Goal: Transaction & Acquisition: Purchase product/service

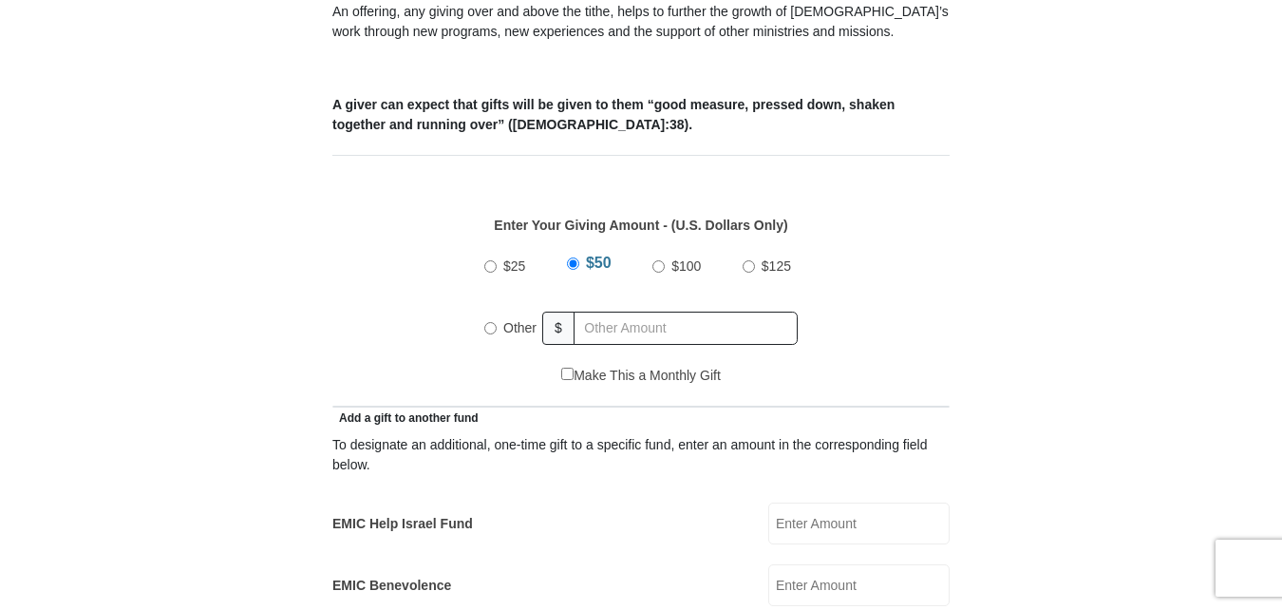
scroll to position [746, 0]
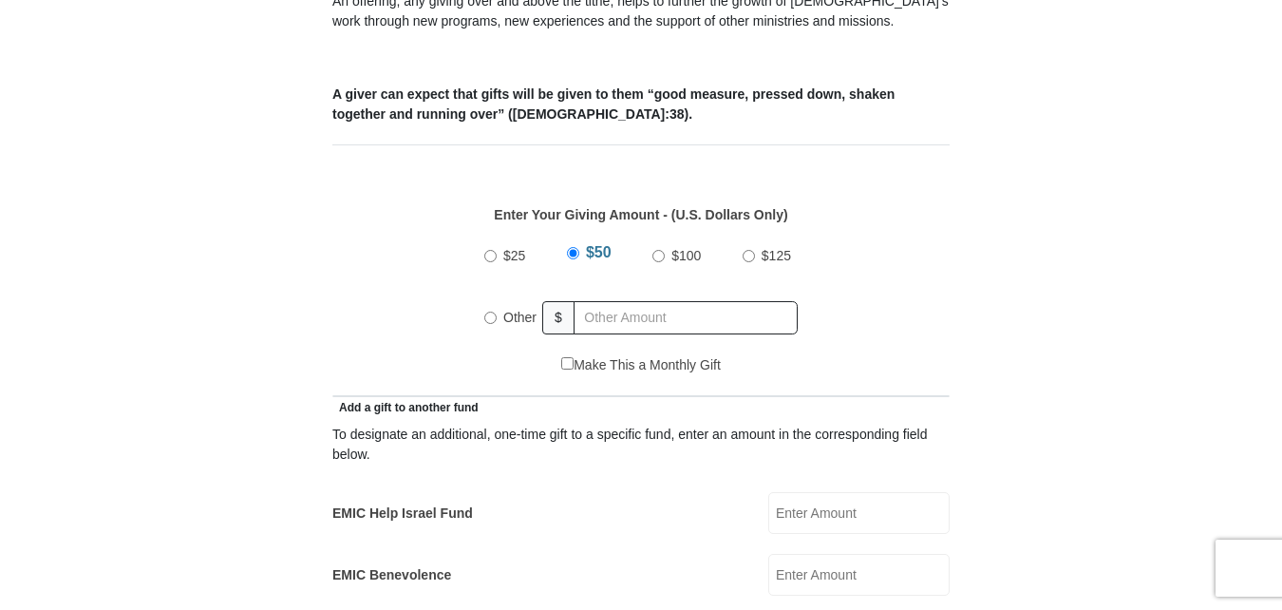
click at [497, 296] on label "Other" at bounding box center [520, 317] width 47 height 42
click at [497, 312] on input "Other" at bounding box center [490, 318] width 12 height 12
radio input "true"
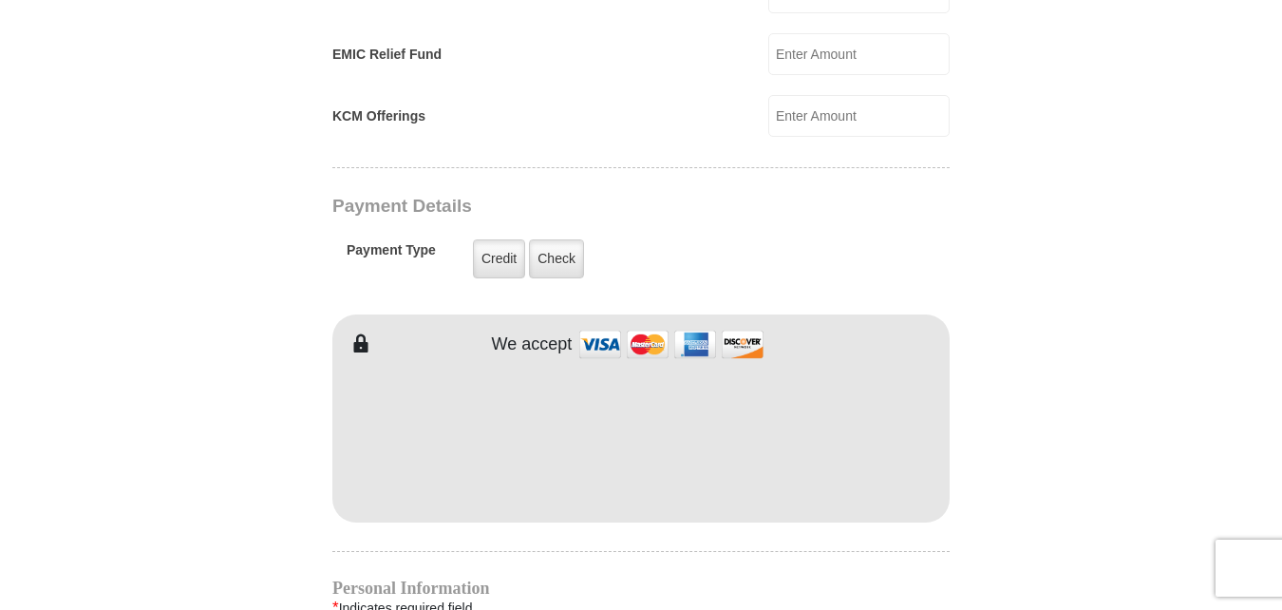
scroll to position [1406, 0]
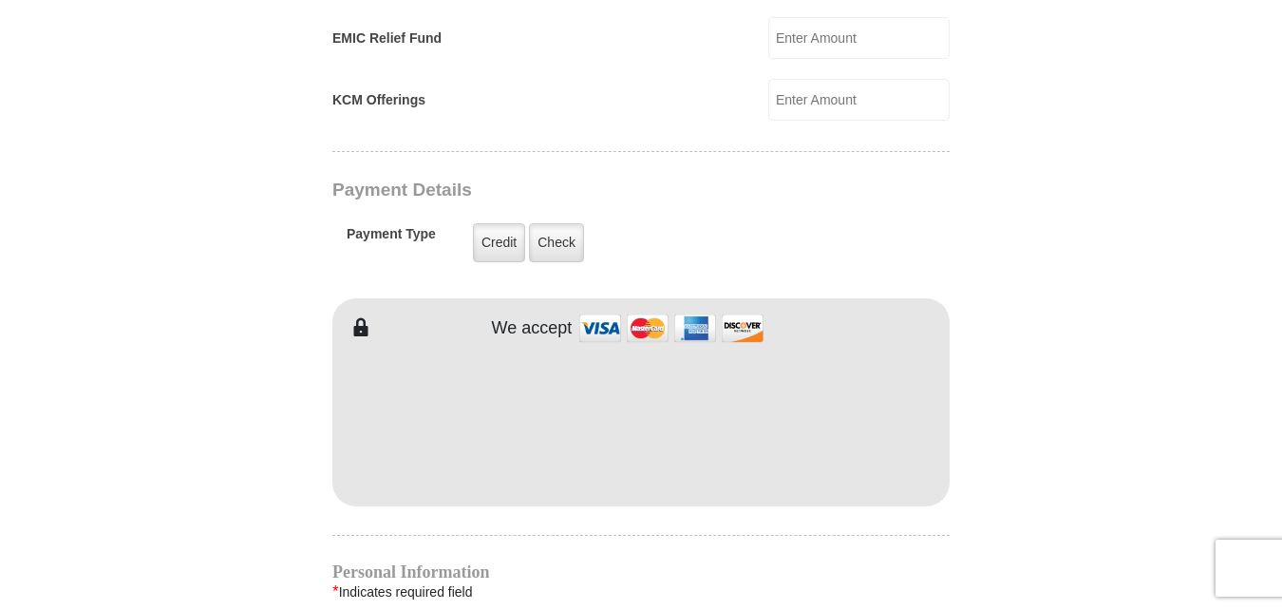
type input "1000.00"
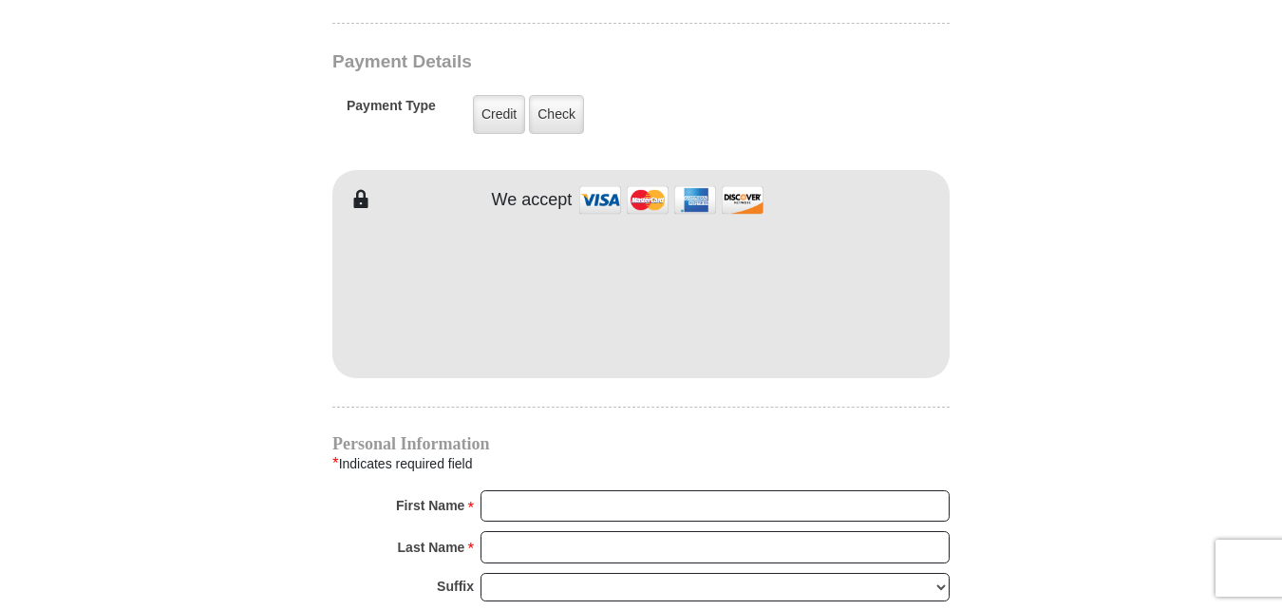
scroll to position [1527, 0]
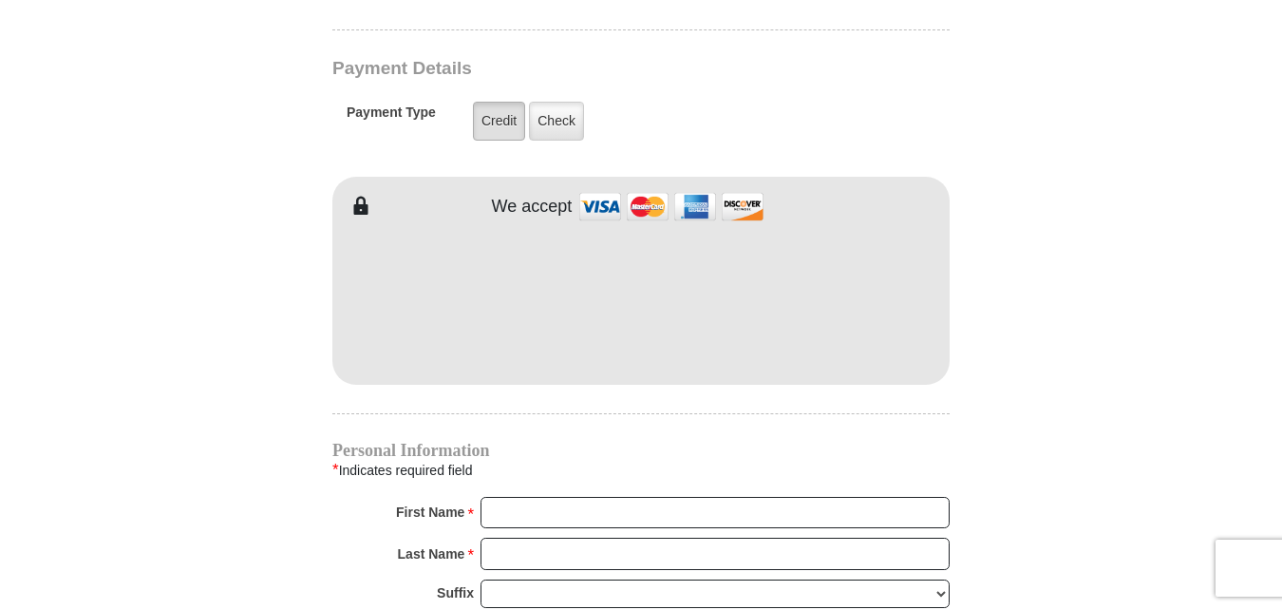
click at [475, 104] on label "Credit" at bounding box center [499, 121] width 52 height 39
click at [0, 0] on input "Credit" at bounding box center [0, 0] width 0 height 0
click at [554, 497] on input "First Name *" at bounding box center [715, 513] width 469 height 32
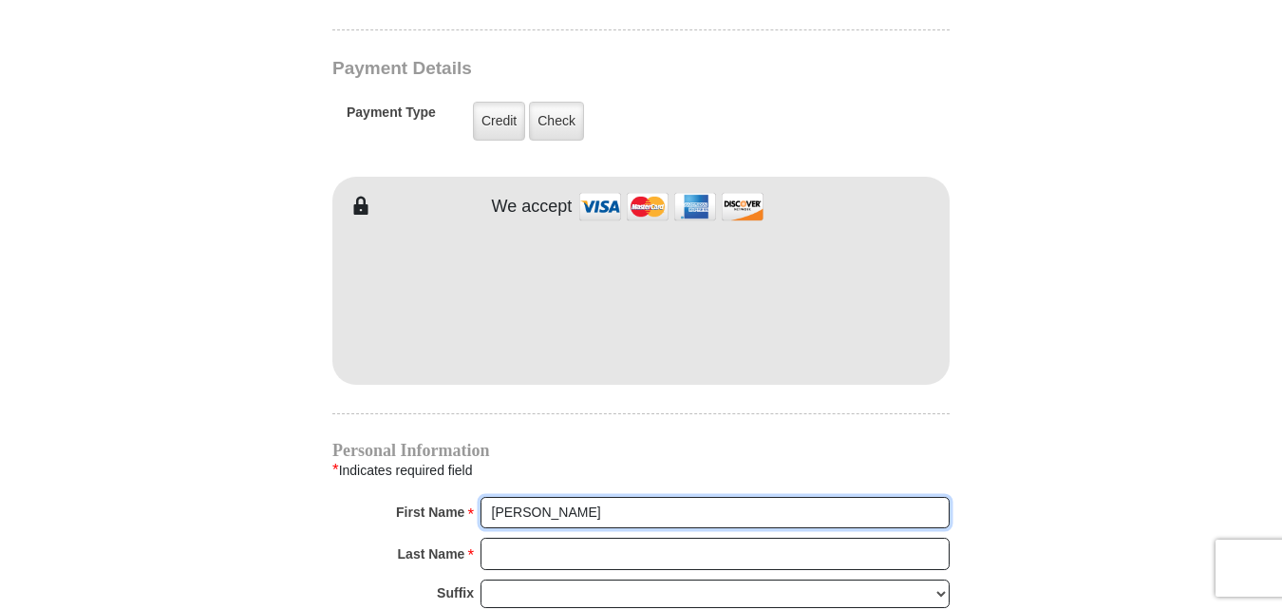
click at [550, 497] on input "Susan" at bounding box center [715, 513] width 469 height 32
type input "Susan or Mike"
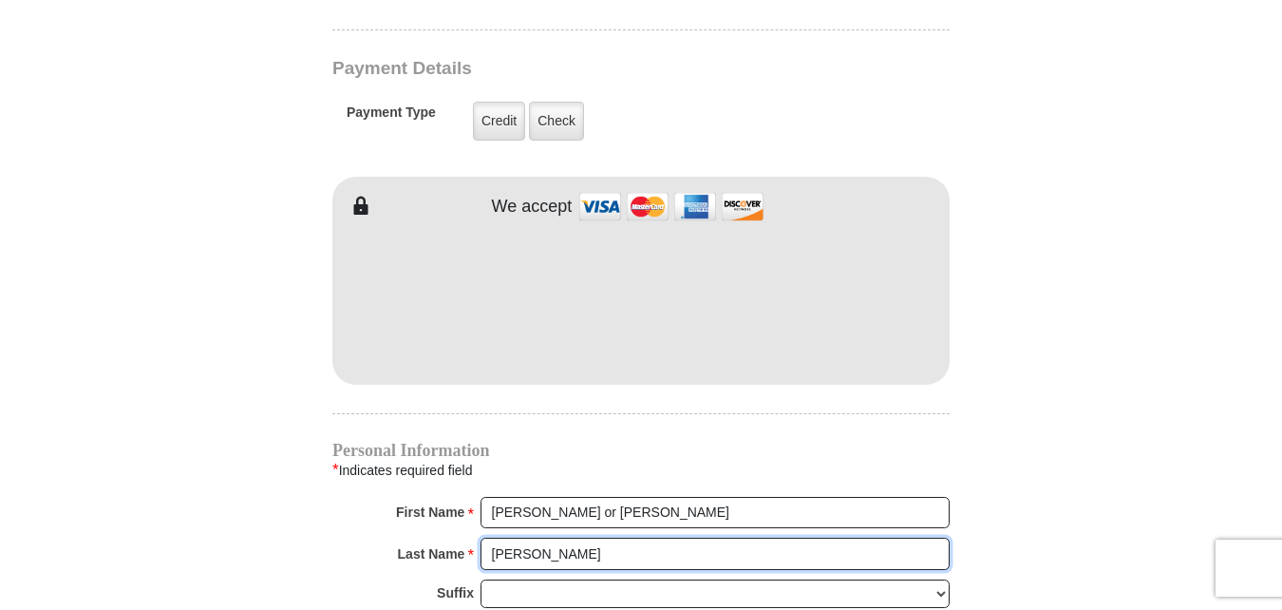
type input "Bjork"
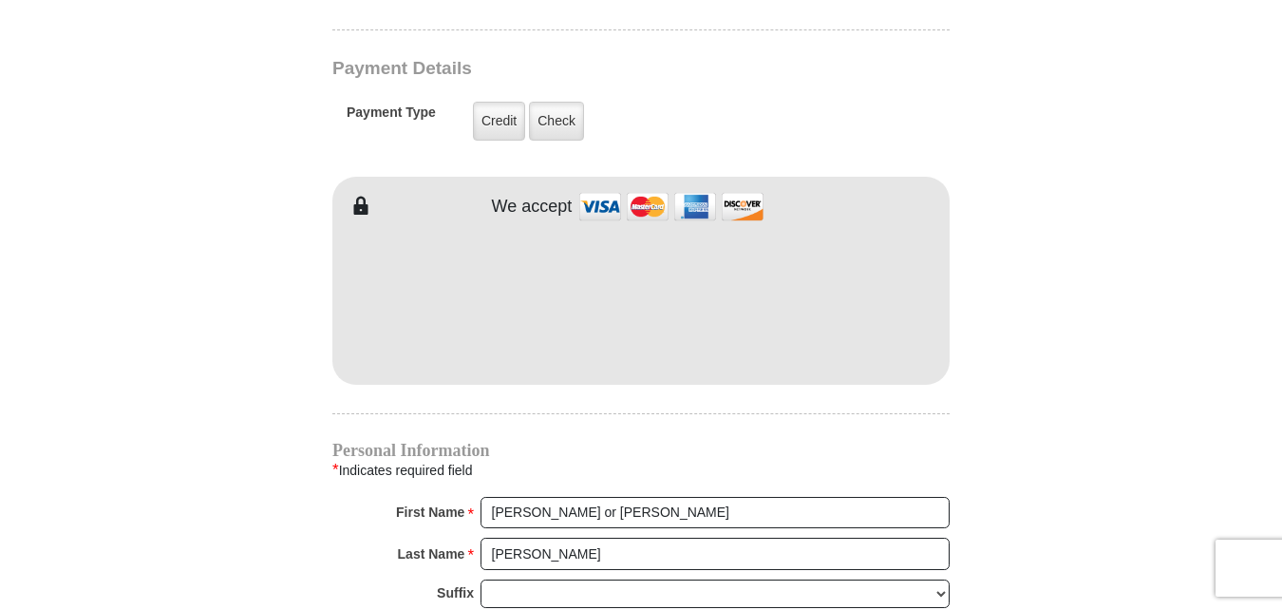
scroll to position [1537, 0]
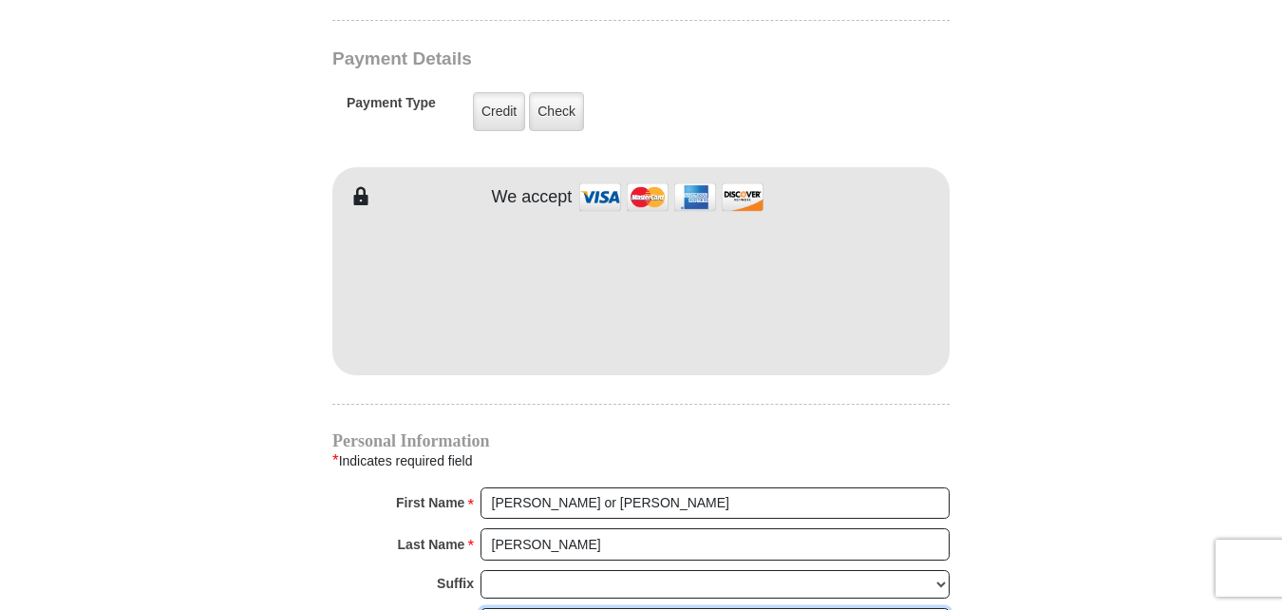
type input "bjorksvb@gmail.com"
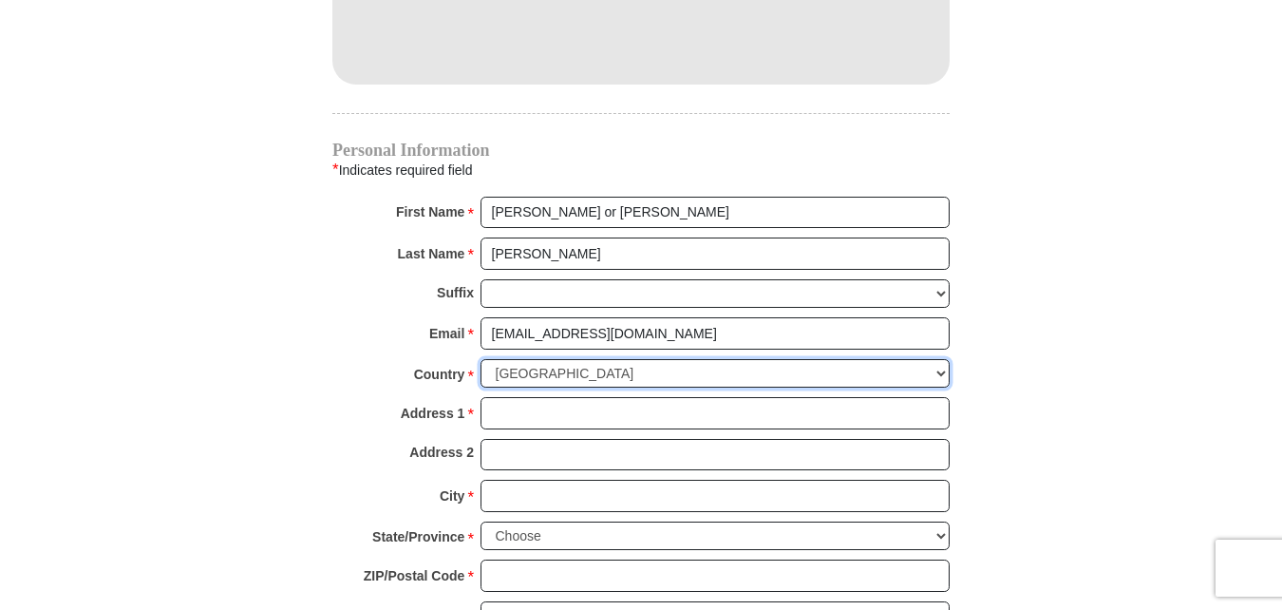
scroll to position [1873, 0]
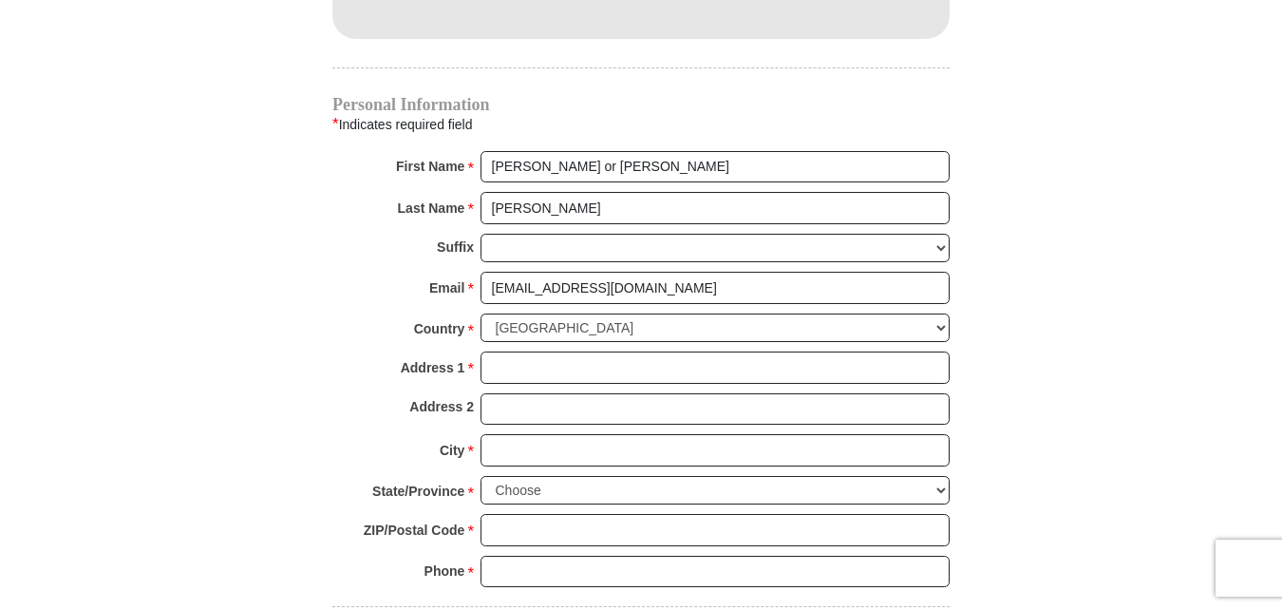
drag, startPoint x: 550, startPoint y: 490, endPoint x: 516, endPoint y: 353, distance: 141.0
click at [516, 353] on div "Personal Information * Indicates required field First Name * Susan or Mike Plea…" at bounding box center [640, 351] width 617 height 509
click at [516, 353] on input "Address 1 *" at bounding box center [715, 367] width 469 height 32
type input "18409 N 98th Ave"
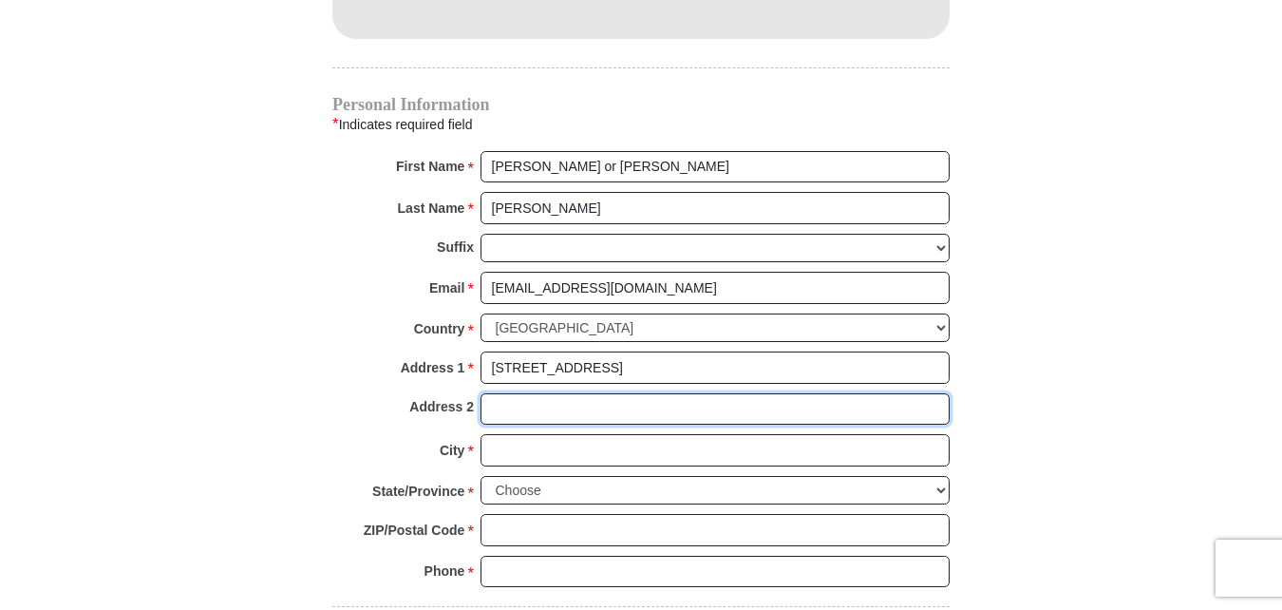
type input "Sun City, AZ 85373"
type input "Sun City"
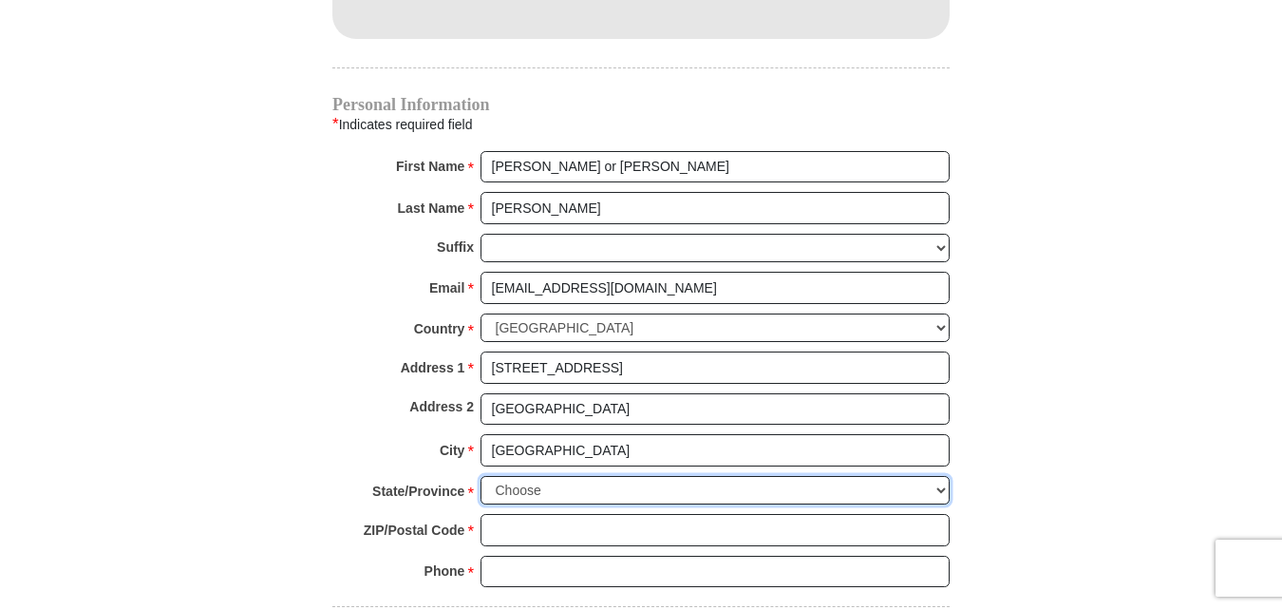
select select "AZ"
type input "85373"
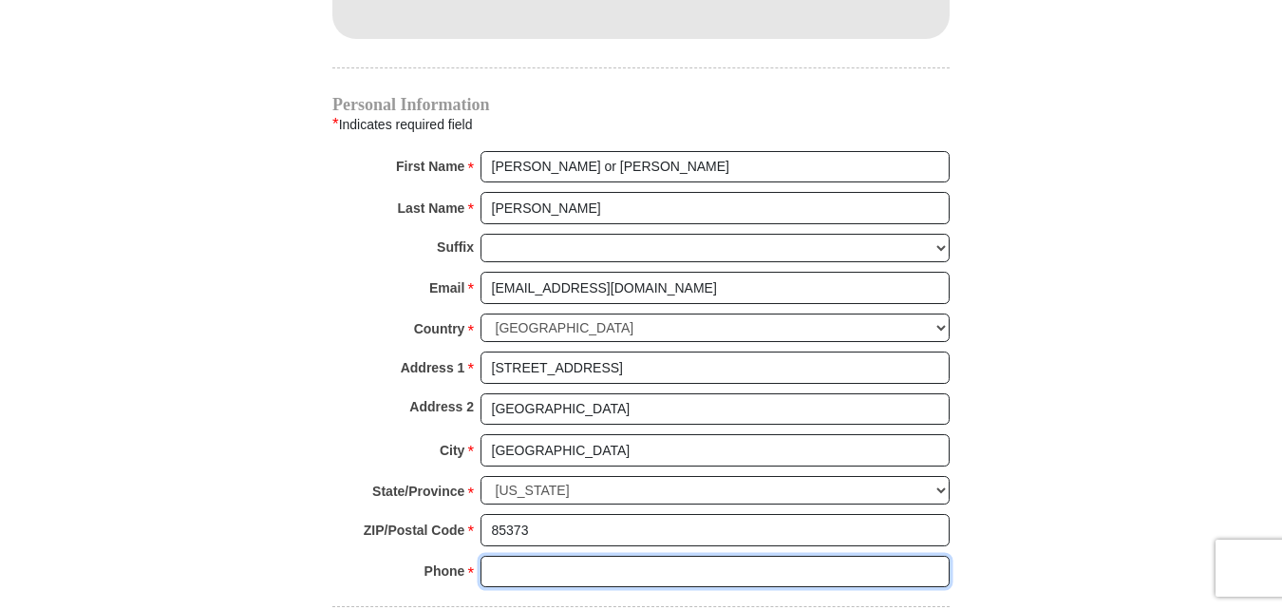
type input "6128042860"
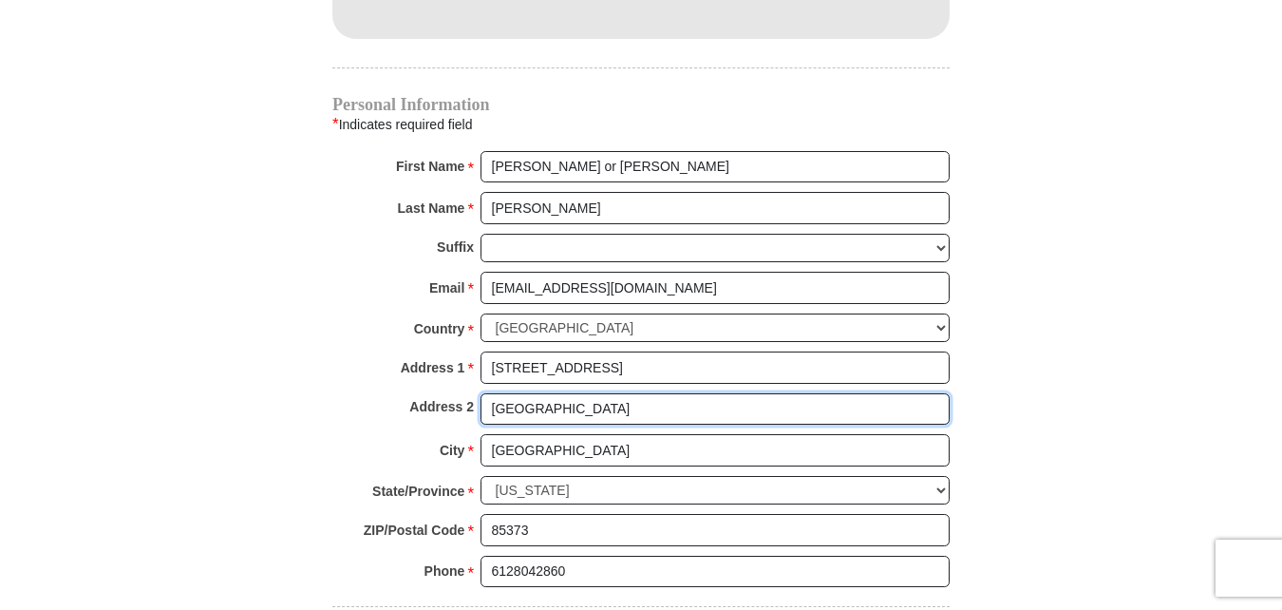
drag, startPoint x: 621, startPoint y: 383, endPoint x: 448, endPoint y: 379, distance: 172.9
click at [448, 393] on div "Address 2 Sun City, AZ 85373" at bounding box center [640, 414] width 617 height 42
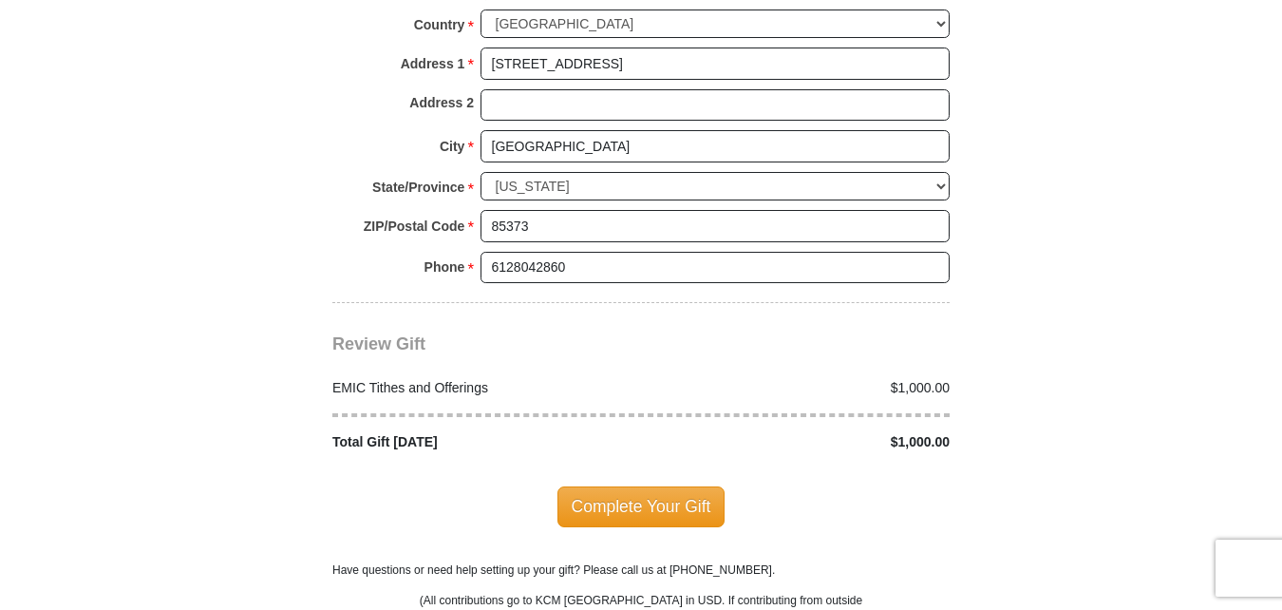
scroll to position [2210, 0]
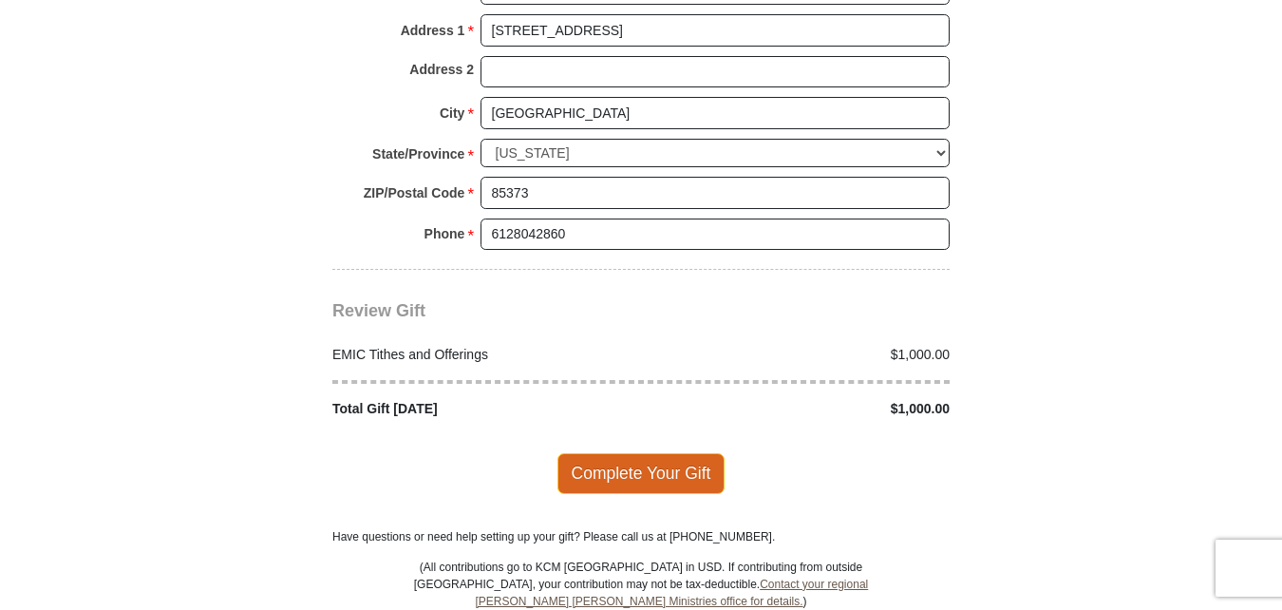
click at [658, 454] on span "Complete Your Gift" at bounding box center [642, 473] width 168 height 40
